Goal: Task Accomplishment & Management: Use online tool/utility

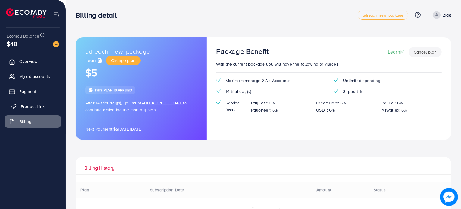
click at [29, 106] on span "Product Links" at bounding box center [34, 106] width 26 height 6
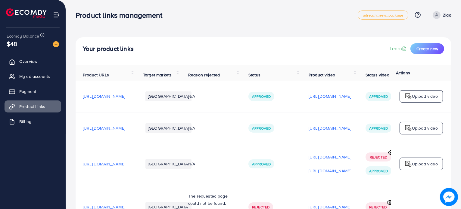
click at [123, 129] on span "[URL][DOMAIN_NAME]" at bounding box center [104, 128] width 42 height 6
click at [125, 167] on span "[URL][DOMAIN_NAME]" at bounding box center [104, 164] width 42 height 6
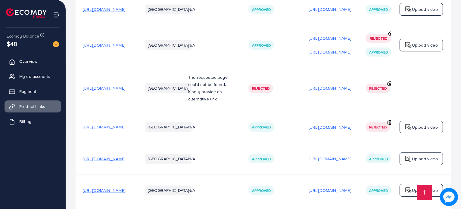
scroll to position [120, 0]
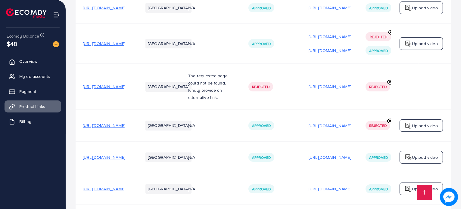
click at [130, 124] on td "[URL][DOMAIN_NAME]" at bounding box center [106, 126] width 60 height 32
click at [125, 128] on span "[URL][DOMAIN_NAME]" at bounding box center [104, 125] width 42 height 6
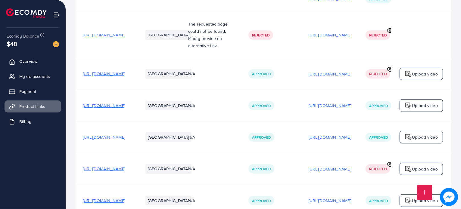
scroll to position [180, 0]
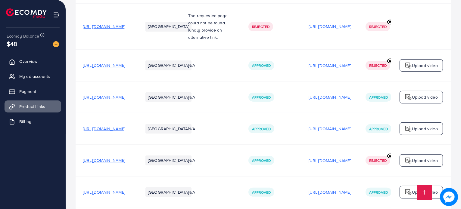
click at [125, 128] on span "[URL][DOMAIN_NAME]" at bounding box center [104, 129] width 42 height 6
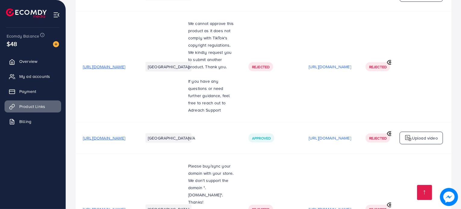
scroll to position [376, 0]
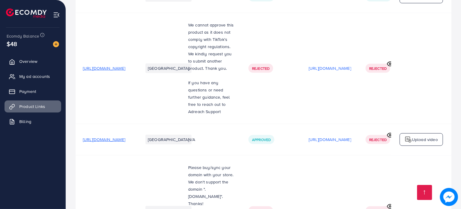
click at [416, 138] on p "Upload video" at bounding box center [425, 139] width 26 height 7
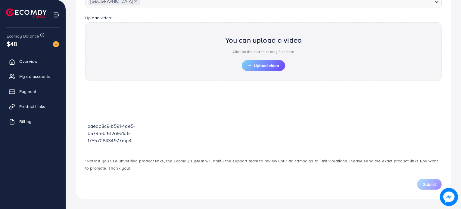
scroll to position [186, 0]
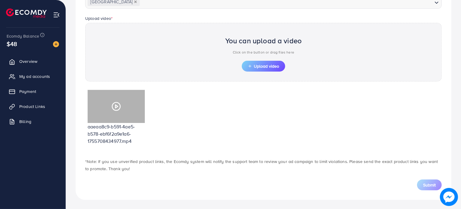
click at [120, 107] on icon at bounding box center [116, 107] width 10 height 10
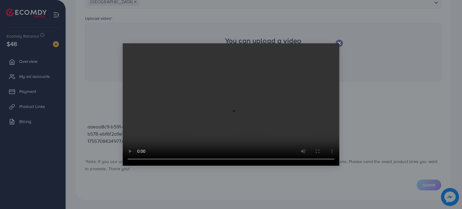
click at [339, 44] on icon at bounding box center [339, 43] width 5 height 5
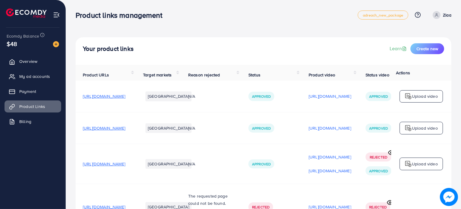
click at [421, 103] on div "Upload video" at bounding box center [420, 96] width 43 height 13
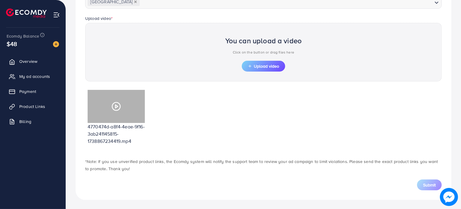
click at [114, 118] on div at bounding box center [116, 106] width 57 height 33
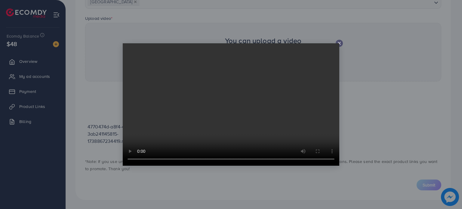
click at [337, 44] on video at bounding box center [231, 104] width 217 height 122
click at [339, 43] on video at bounding box center [231, 104] width 217 height 122
click at [336, 42] on div at bounding box center [339, 43] width 7 height 7
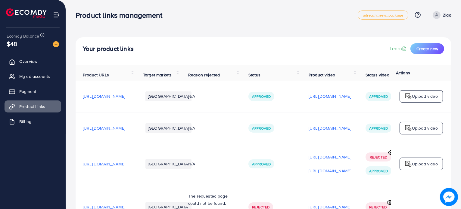
click at [427, 132] on p "Upload video" at bounding box center [425, 128] width 26 height 7
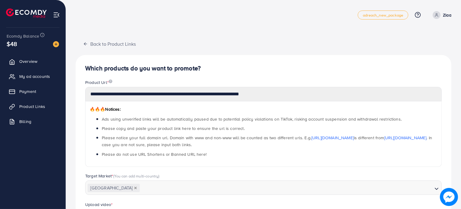
scroll to position [186, 0]
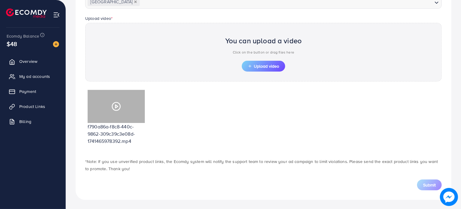
click at [125, 108] on div at bounding box center [116, 106] width 57 height 33
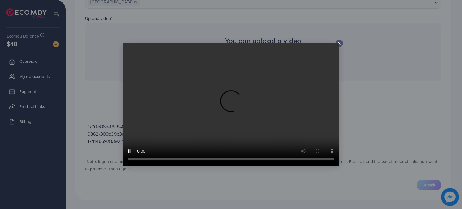
click at [340, 45] on icon at bounding box center [339, 43] width 5 height 5
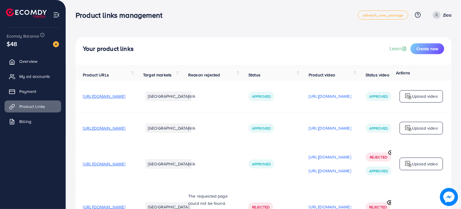
scroll to position [30, 0]
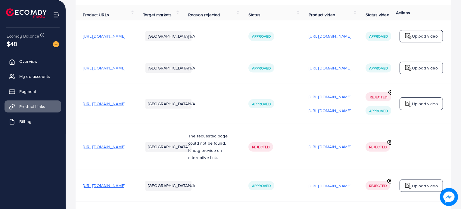
click at [423, 104] on p "Upload video" at bounding box center [425, 103] width 26 height 7
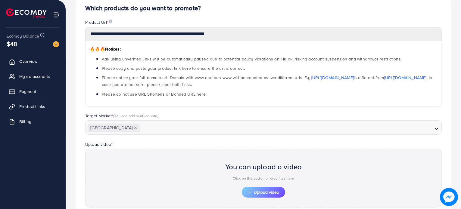
scroll to position [186, 0]
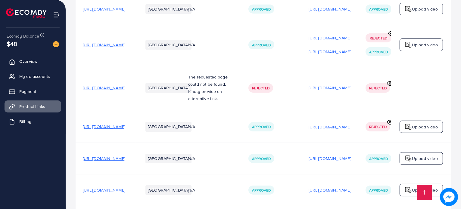
scroll to position [120, 0]
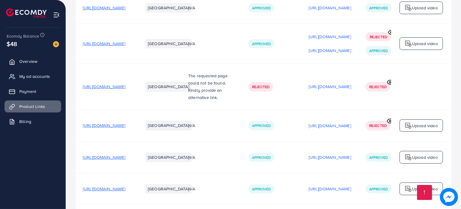
click at [433, 129] on p "Upload video" at bounding box center [425, 125] width 26 height 7
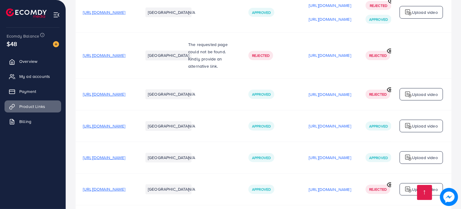
scroll to position [150, 0]
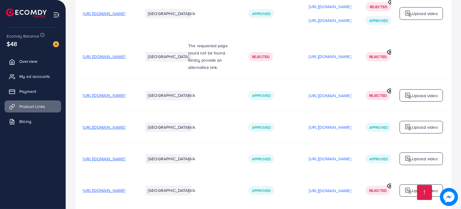
click at [125, 98] on span "[URL][DOMAIN_NAME]" at bounding box center [104, 95] width 42 height 6
click at [125, 128] on span "[URL][DOMAIN_NAME]" at bounding box center [104, 127] width 42 height 6
click at [125, 161] on span "[URL][DOMAIN_NAME]" at bounding box center [104, 159] width 42 height 6
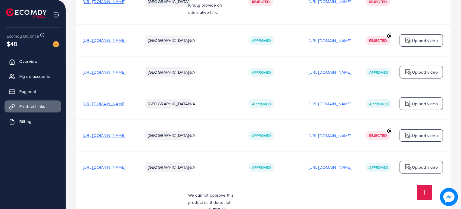
scroll to position [211, 0]
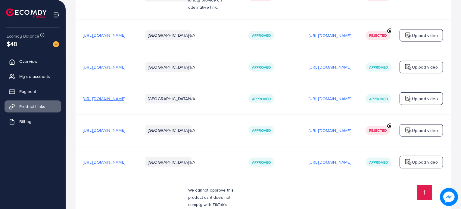
click at [125, 132] on span "[URL][DOMAIN_NAME]" at bounding box center [104, 130] width 42 height 6
click at [125, 162] on span "[URL][DOMAIN_NAME]" at bounding box center [104, 162] width 42 height 6
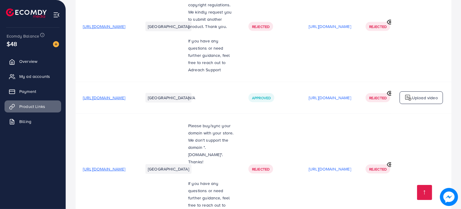
scroll to position [421, 0]
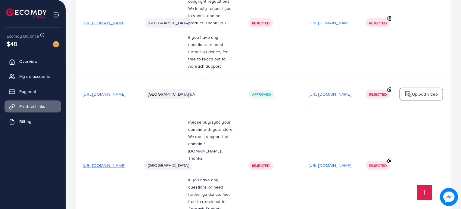
click at [125, 96] on span "[URL][DOMAIN_NAME]" at bounding box center [104, 94] width 42 height 6
click at [125, 168] on span "[URL][DOMAIN_NAME]" at bounding box center [104, 165] width 42 height 6
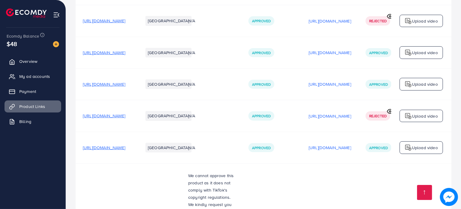
scroll to position [225, 0]
click at [119, 55] on span "[URL][DOMAIN_NAME]" at bounding box center [104, 52] width 42 height 6
click at [125, 86] on span "[URL][DOMAIN_NAME]" at bounding box center [104, 84] width 42 height 6
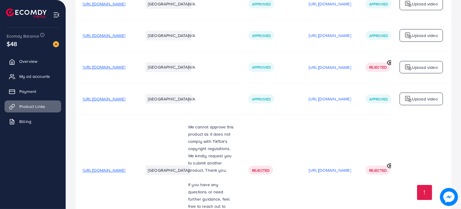
scroll to position [285, 0]
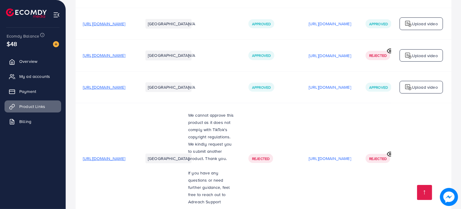
click at [125, 88] on span "[URL][DOMAIN_NAME]" at bounding box center [104, 87] width 42 height 6
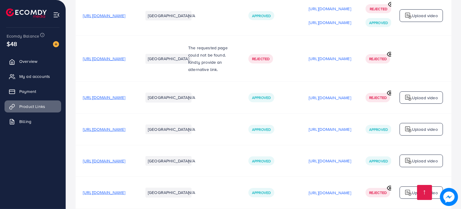
scroll to position [135, 0]
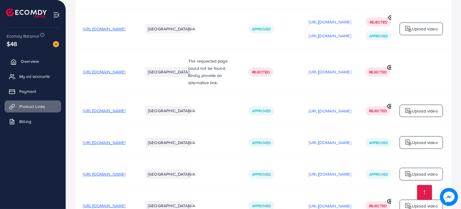
click at [28, 63] on span "Overview" at bounding box center [30, 61] width 18 height 6
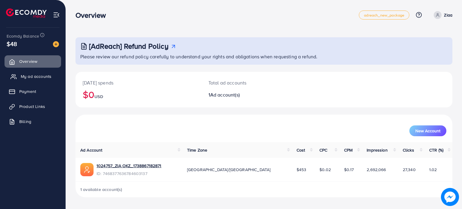
click at [32, 76] on span "My ad accounts" at bounding box center [36, 76] width 31 height 6
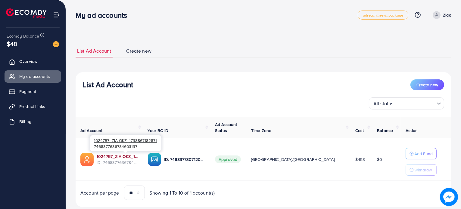
click at [125, 156] on link "1024757_ZIA OKZ_1738867182871" at bounding box center [118, 156] width 42 height 6
click at [11, 119] on icon at bounding box center [14, 122] width 6 height 6
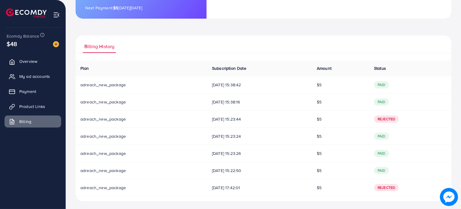
scroll to position [116, 0]
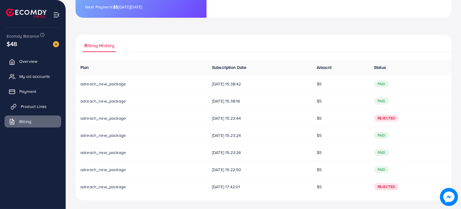
click at [37, 105] on span "Product Links" at bounding box center [34, 106] width 26 height 6
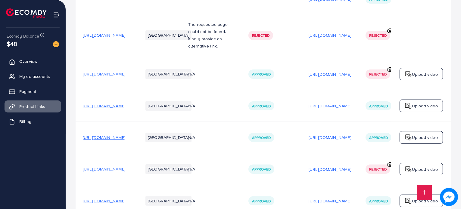
scroll to position [180, 0]
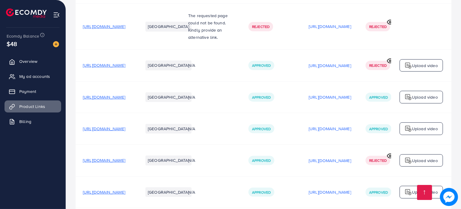
click at [125, 131] on span "[URL][DOMAIN_NAME]" at bounding box center [104, 129] width 42 height 6
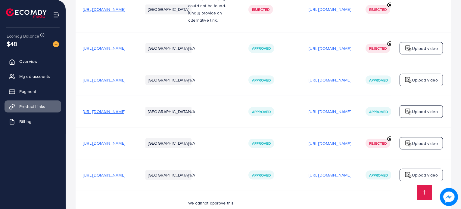
scroll to position [241, 0]
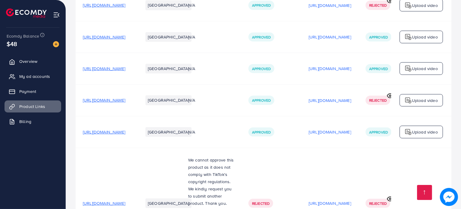
click at [125, 135] on span "[URL][DOMAIN_NAME]" at bounding box center [104, 132] width 42 height 6
click at [418, 134] on p "Upload video" at bounding box center [425, 131] width 26 height 7
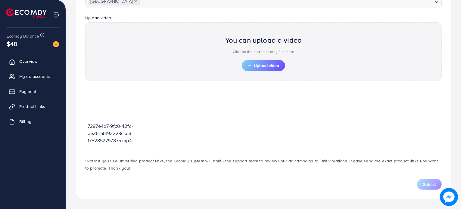
scroll to position [186, 0]
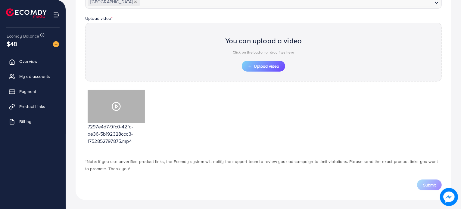
click at [106, 112] on div at bounding box center [116, 106] width 57 height 33
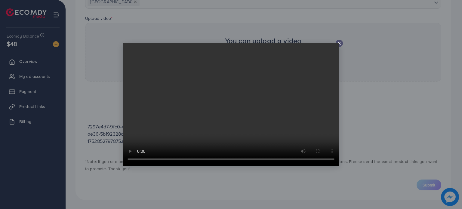
click at [340, 43] on line at bounding box center [339, 43] width 2 height 2
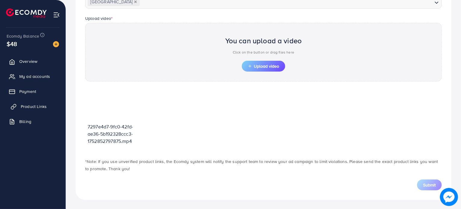
click at [29, 106] on span "Product Links" at bounding box center [34, 106] width 26 height 6
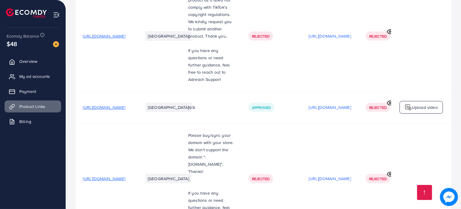
scroll to position [406, 0]
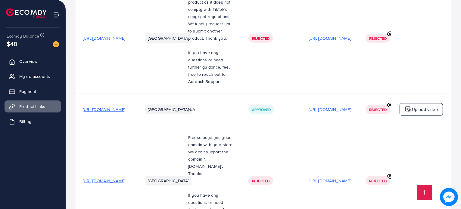
click at [122, 113] on span "[URL][DOMAIN_NAME]" at bounding box center [104, 109] width 42 height 6
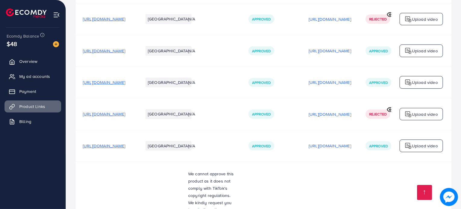
scroll to position [225, 0]
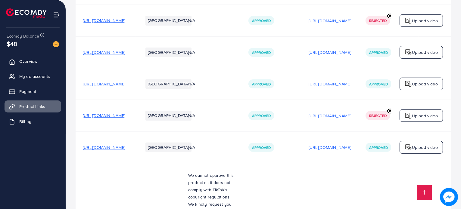
click at [125, 150] on span "[URL][DOMAIN_NAME]" at bounding box center [104, 147] width 42 height 6
click at [125, 119] on span "[URL][DOMAIN_NAME]" at bounding box center [104, 116] width 42 height 6
click at [125, 86] on span "[URL][DOMAIN_NAME]" at bounding box center [104, 84] width 42 height 6
click at [125, 54] on span "[URL][DOMAIN_NAME]" at bounding box center [104, 52] width 42 height 6
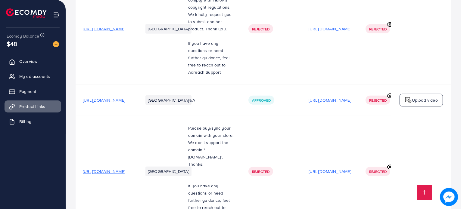
scroll to position [406, 0]
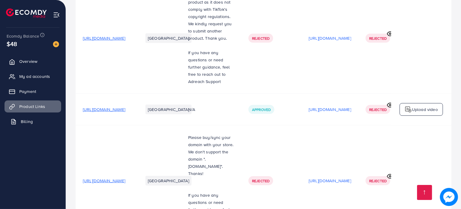
click at [30, 123] on span "Billing" at bounding box center [27, 122] width 12 height 6
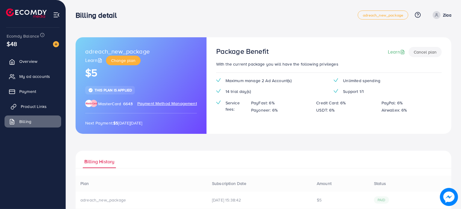
click at [35, 105] on span "Product Links" at bounding box center [34, 106] width 26 height 6
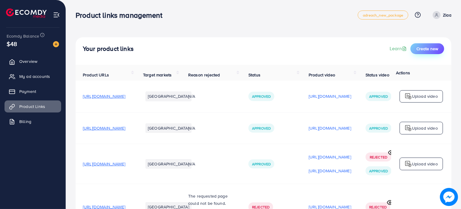
click at [434, 49] on span "Create new" at bounding box center [427, 49] width 22 height 6
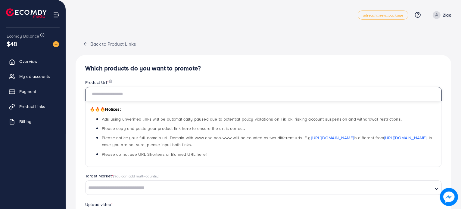
click at [144, 91] on input "text" at bounding box center [263, 94] width 356 height 14
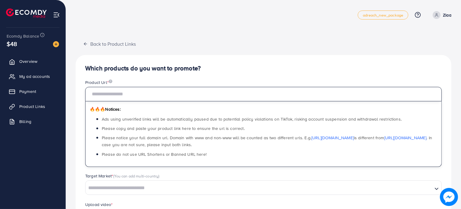
paste input "**********"
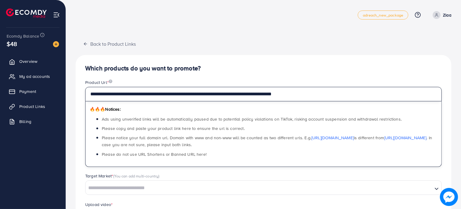
type input "**********"
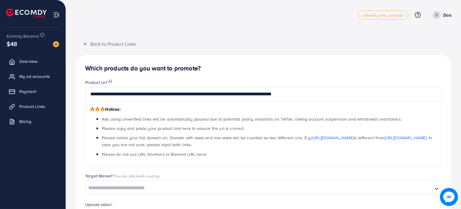
click at [249, 60] on div "**********" at bounding box center [263, 188] width 375 height 267
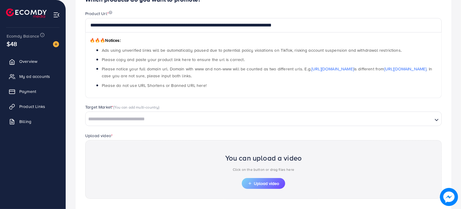
scroll to position [90, 0]
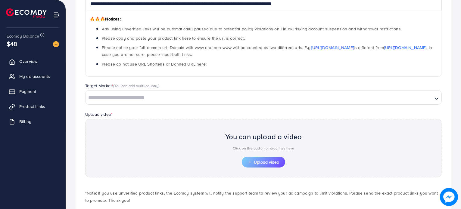
click at [163, 99] on input "Search for option" at bounding box center [259, 97] width 346 height 9
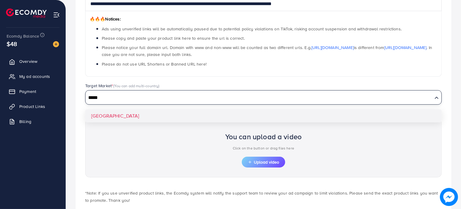
type input "*****"
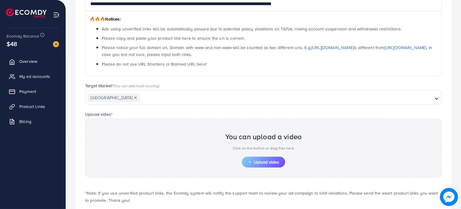
click at [103, 115] on div "**********" at bounding box center [263, 98] width 375 height 267
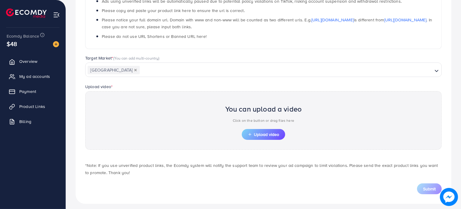
scroll to position [122, 0]
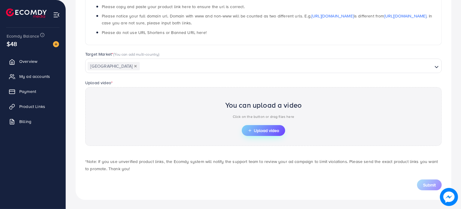
click at [255, 131] on span "Upload video" at bounding box center [263, 130] width 31 height 4
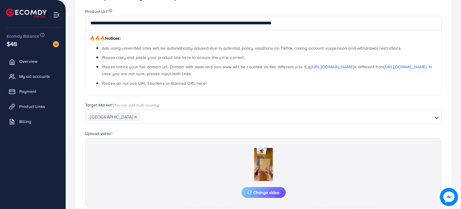
scroll to position [133, 0]
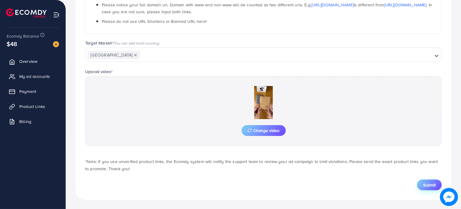
click at [424, 186] on span "Submit" at bounding box center [429, 185] width 13 height 6
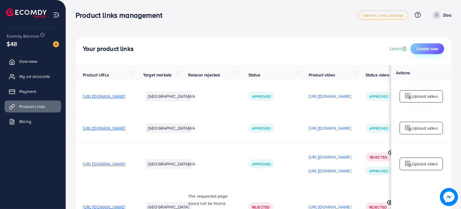
click at [429, 48] on span "Create new" at bounding box center [427, 49] width 22 height 6
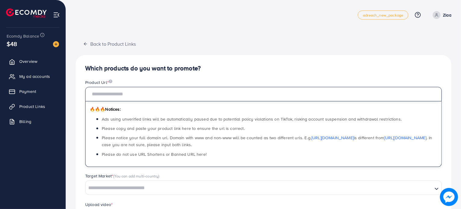
click at [117, 95] on input "text" at bounding box center [263, 94] width 356 height 14
paste input "**********"
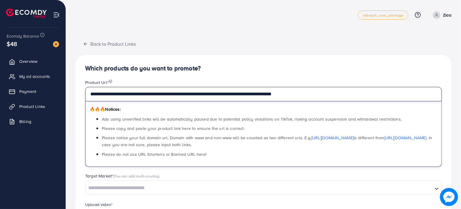
scroll to position [120, 0]
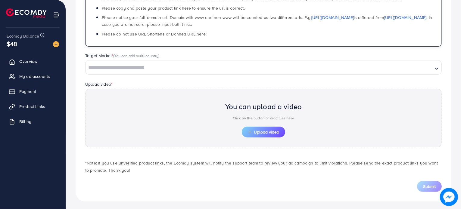
type input "**********"
click at [102, 65] on input "Search for option" at bounding box center [259, 67] width 346 height 9
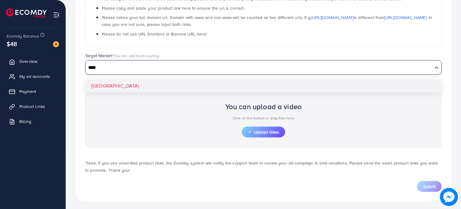
type input "****"
click at [110, 83] on div "**********" at bounding box center [263, 68] width 375 height 267
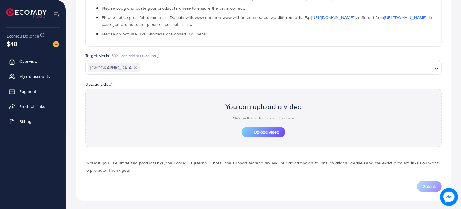
scroll to position [122, 0]
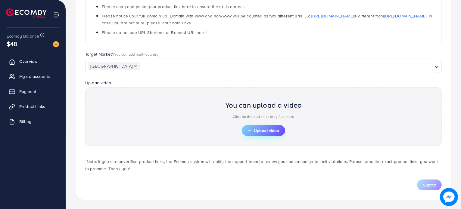
click at [263, 126] on button "Upload video" at bounding box center [263, 130] width 43 height 11
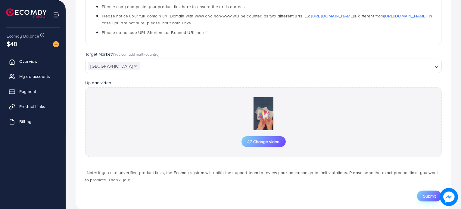
click at [429, 197] on span "Submit" at bounding box center [429, 196] width 13 height 6
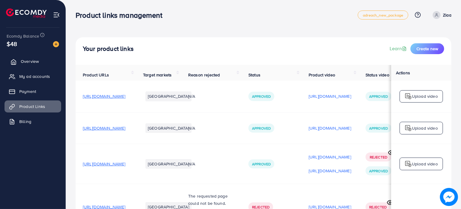
click at [31, 61] on span "Overview" at bounding box center [30, 61] width 18 height 6
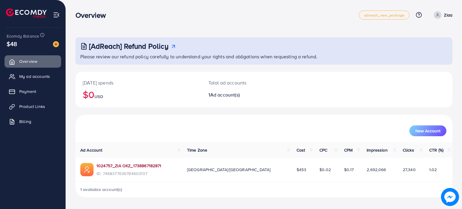
click at [119, 167] on link "1024757_ZIA OKZ_1738867182871" at bounding box center [129, 166] width 65 height 6
click at [35, 78] on span "My ad accounts" at bounding box center [36, 76] width 31 height 6
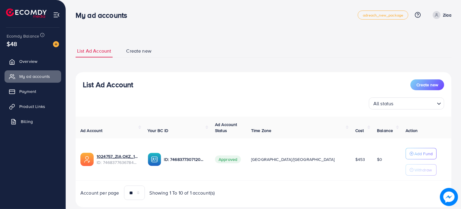
click at [23, 125] on link "Billing" at bounding box center [33, 122] width 57 height 12
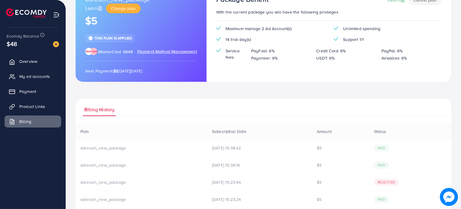
scroll to position [116, 0]
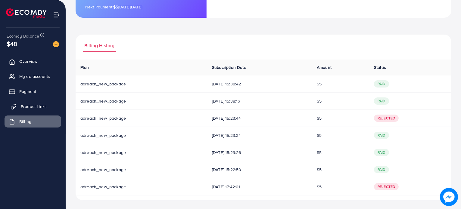
click at [32, 109] on span "Product Links" at bounding box center [34, 106] width 26 height 6
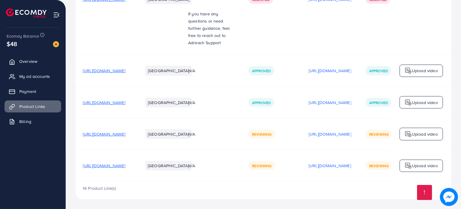
scroll to position [589, 0]
click at [28, 63] on span "Overview" at bounding box center [30, 61] width 18 height 6
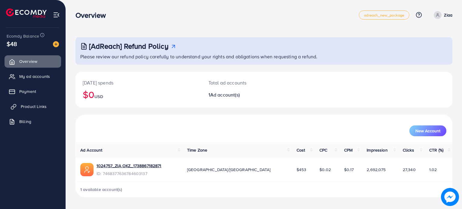
click at [35, 105] on span "Product Links" at bounding box center [34, 106] width 26 height 6
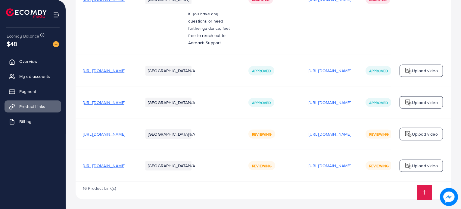
scroll to position [589, 0]
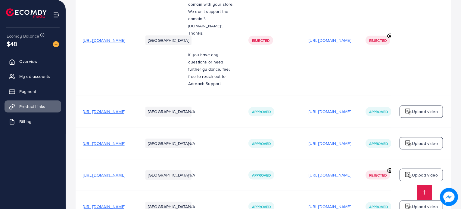
scroll to position [589, 0]
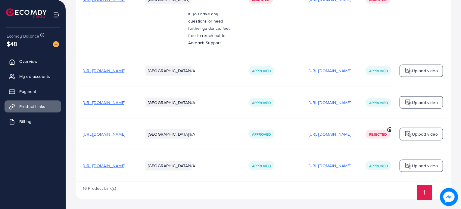
click at [125, 134] on span "[URL][DOMAIN_NAME]" at bounding box center [104, 134] width 42 height 6
click at [119, 167] on span "[URL][DOMAIN_NAME]" at bounding box center [104, 166] width 42 height 6
click at [30, 63] on span "Overview" at bounding box center [30, 61] width 18 height 6
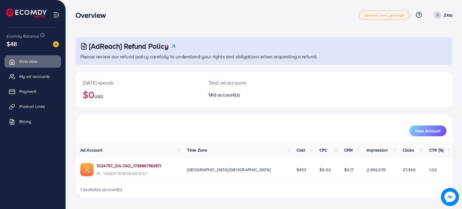
click at [132, 166] on link "1024757_ZIA OKZ_1738867182871" at bounding box center [129, 166] width 65 height 6
click at [37, 106] on span "Product Links" at bounding box center [34, 106] width 26 height 6
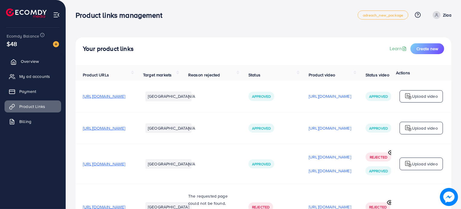
click at [26, 61] on span "Overview" at bounding box center [30, 61] width 18 height 6
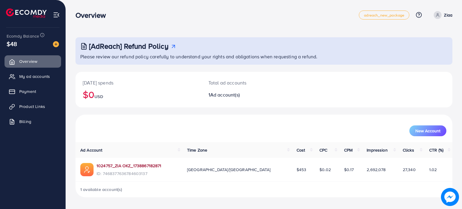
click at [121, 167] on link "1024757_ZIA OKZ_1738867182871" at bounding box center [129, 166] width 65 height 6
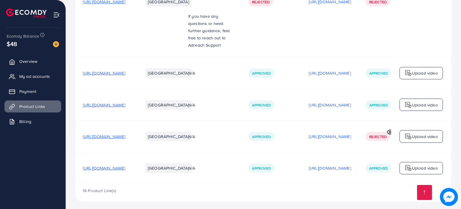
scroll to position [589, 0]
